Goal: Information Seeking & Learning: Find specific page/section

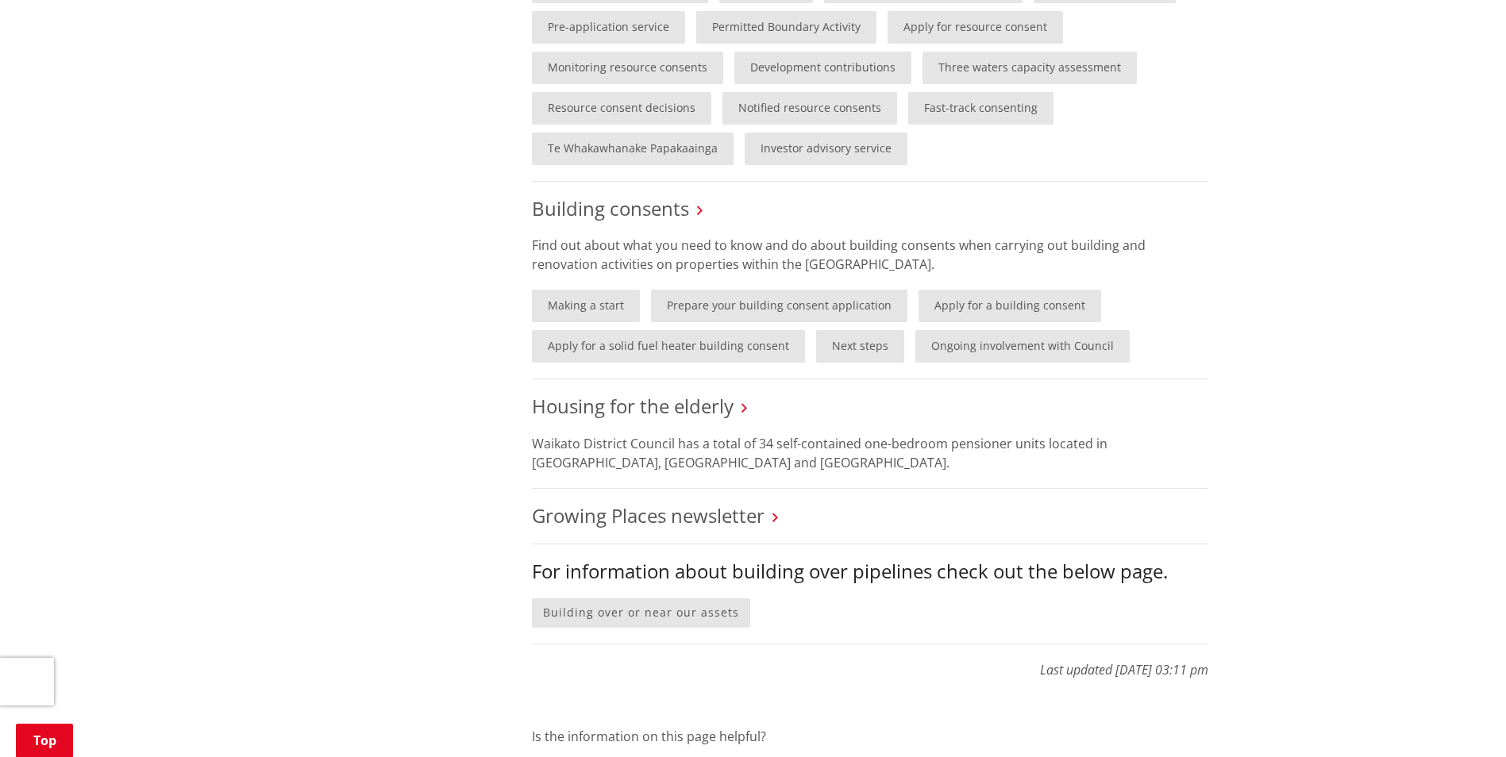
scroll to position [953, 0]
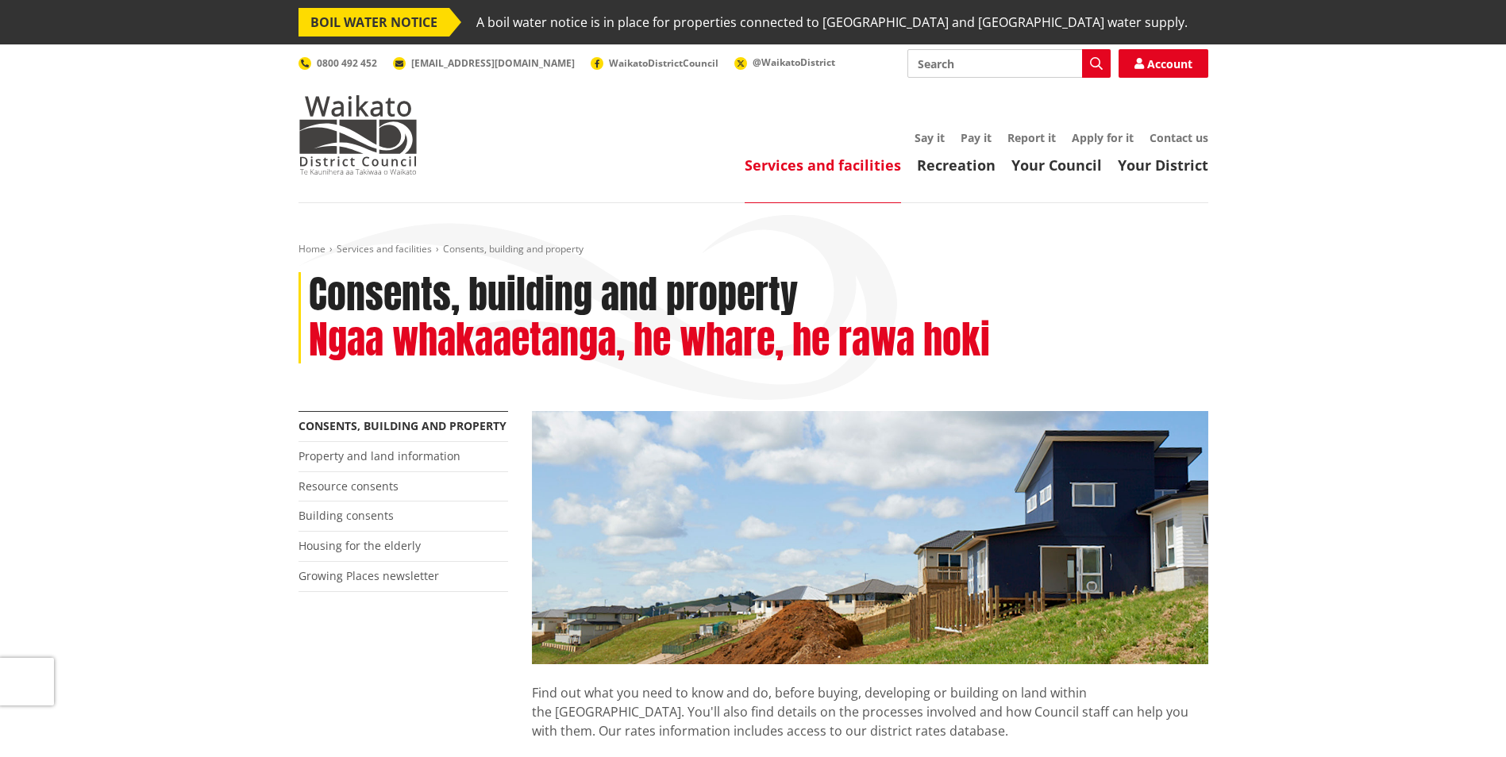
scroll to position [904, 0]
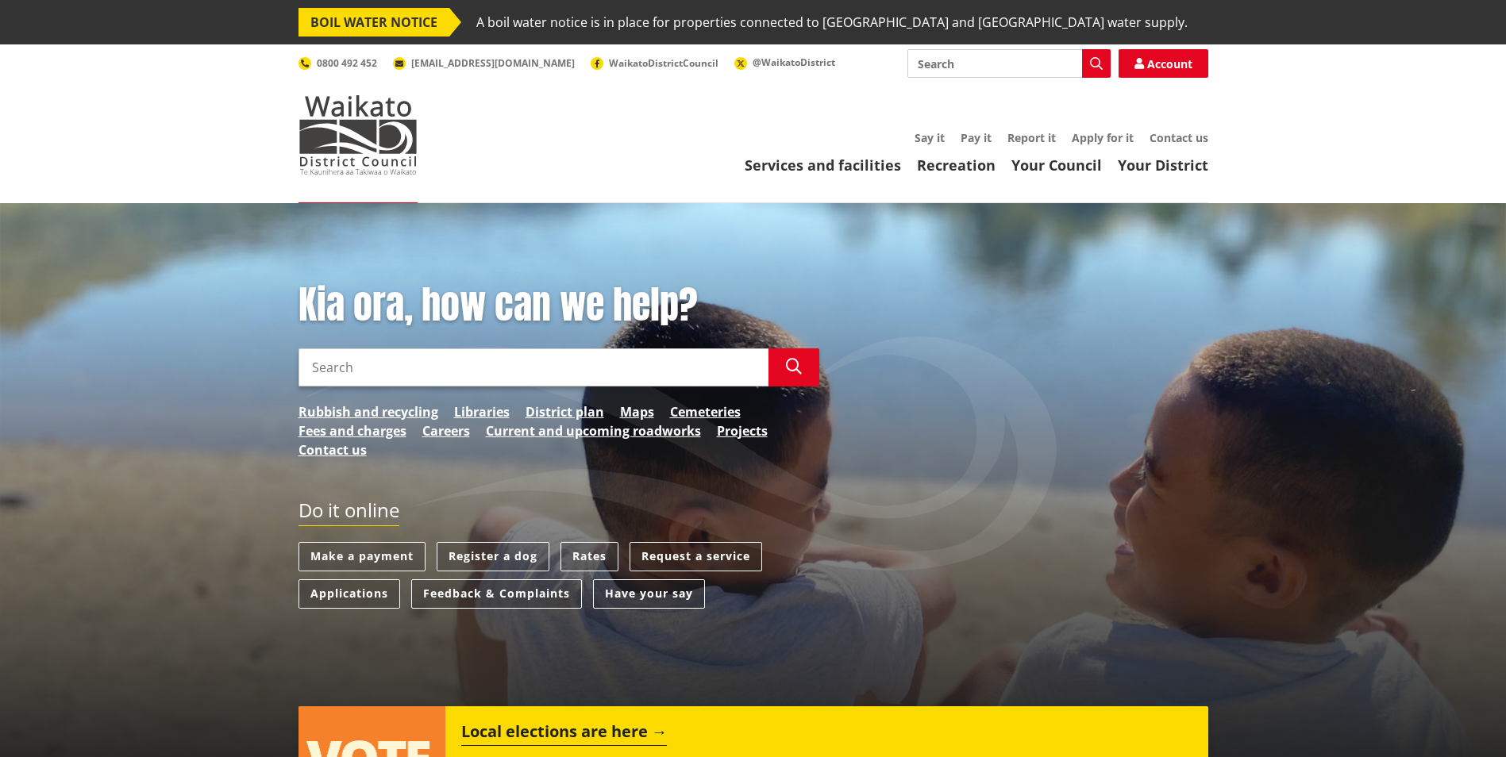
click at [402, 348] on input "Search" at bounding box center [533, 367] width 470 height 38
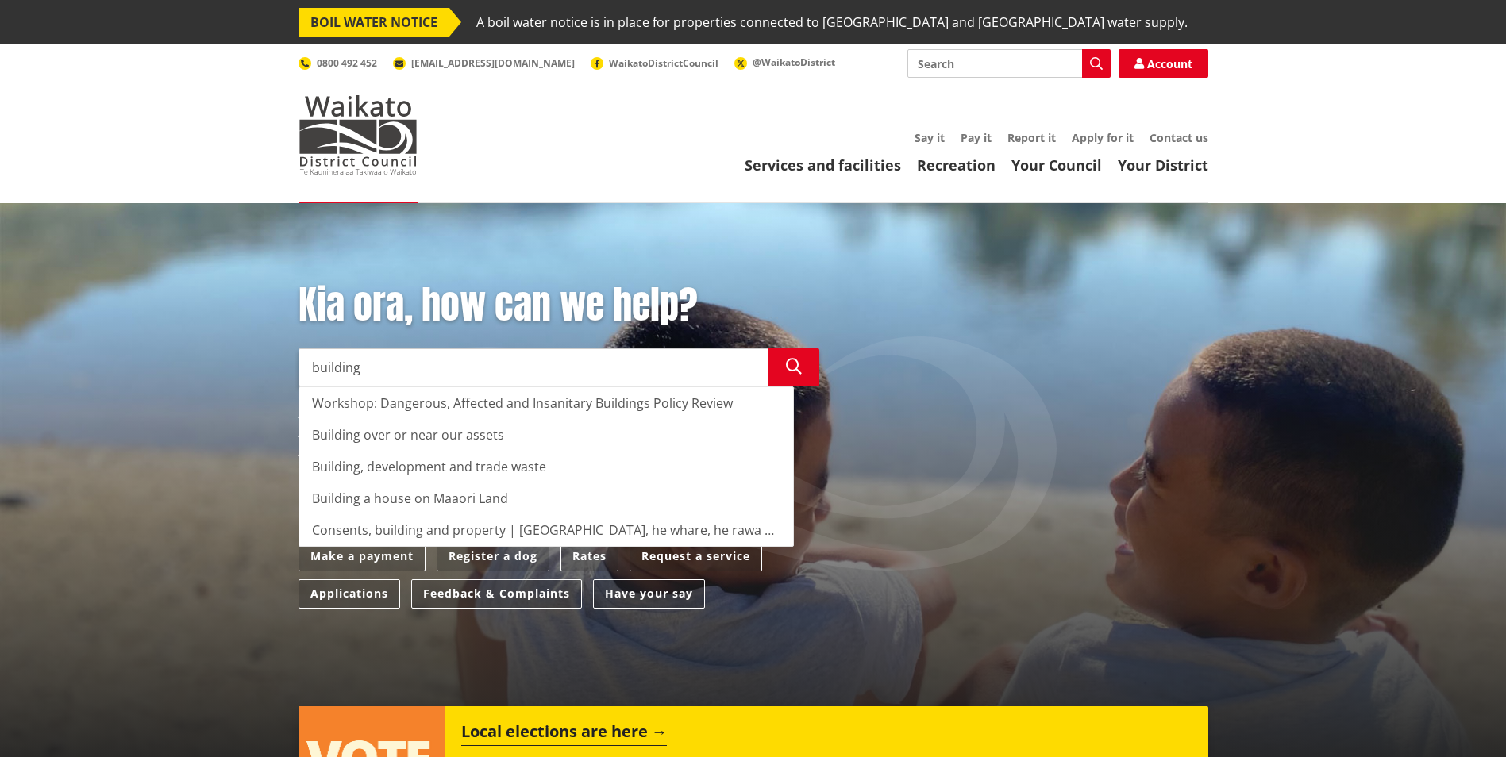
click at [362, 371] on input "building" at bounding box center [533, 367] width 470 height 38
type input "building"
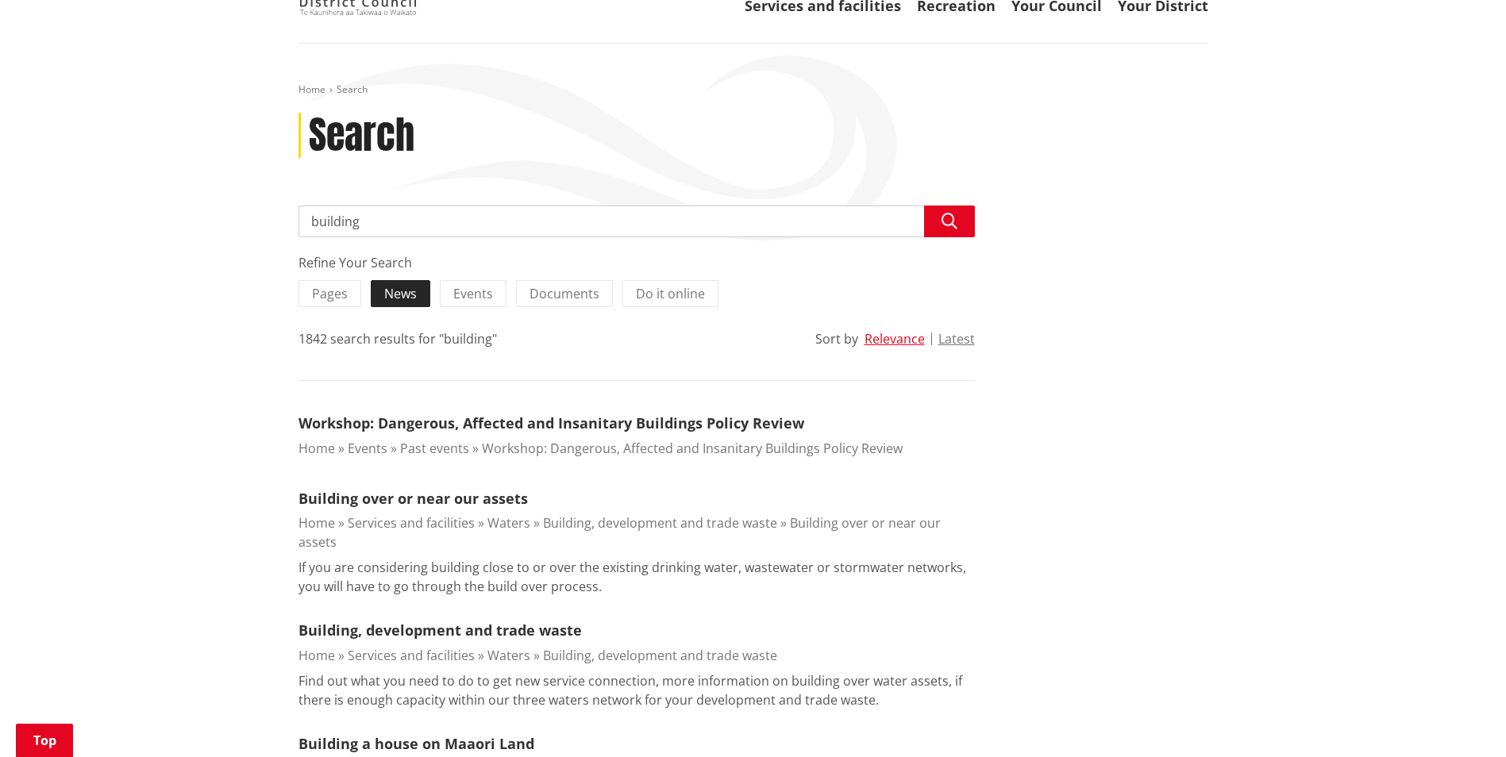
scroll to position [159, 0]
click at [378, 215] on input "building" at bounding box center [636, 222] width 676 height 32
type input "building compliance"
click at [949, 221] on icon "button" at bounding box center [949, 222] width 16 height 16
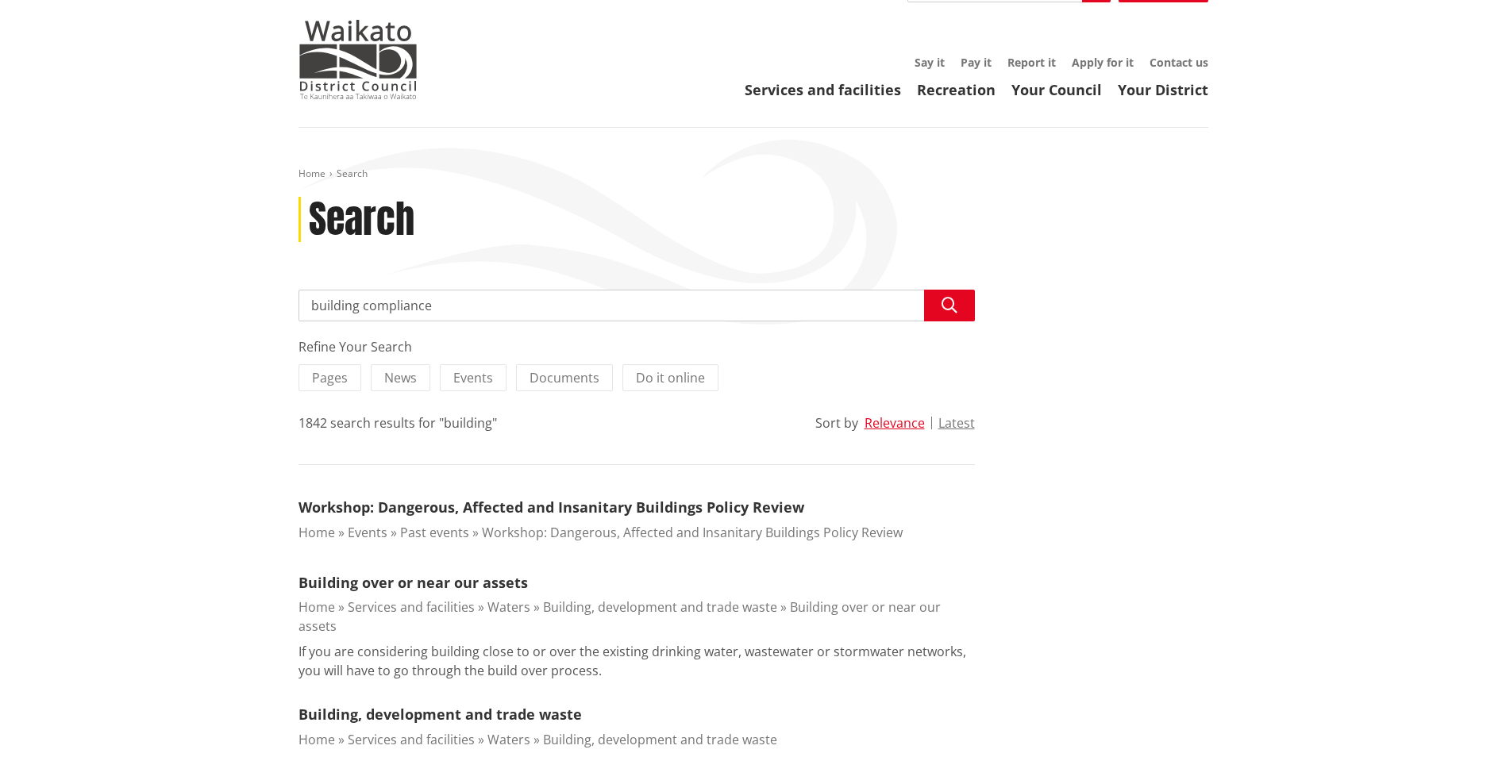
scroll to position [0, 0]
